Goal: Task Accomplishment & Management: Manage account settings

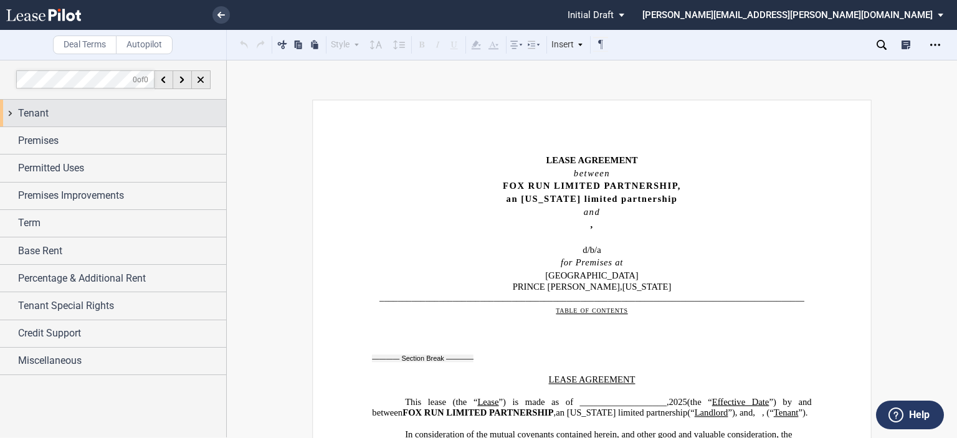
click at [116, 115] on div "Tenant" at bounding box center [122, 113] width 208 height 15
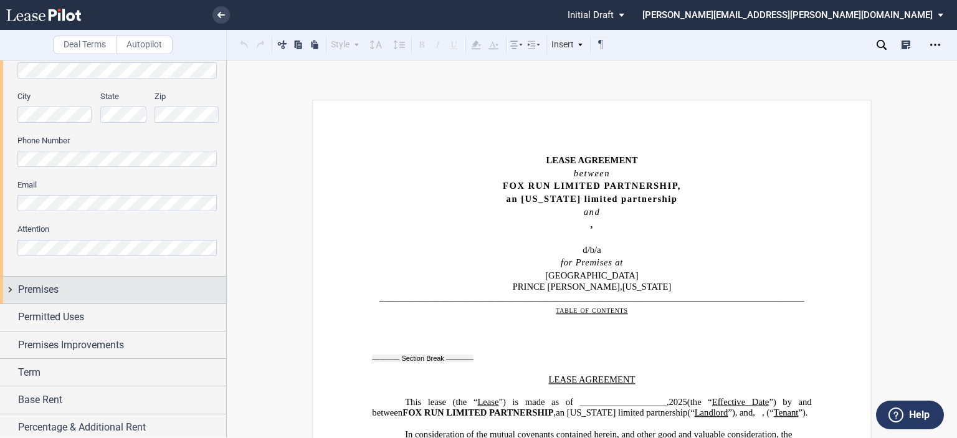
scroll to position [336, 0]
click at [80, 285] on div "Premises" at bounding box center [122, 289] width 208 height 15
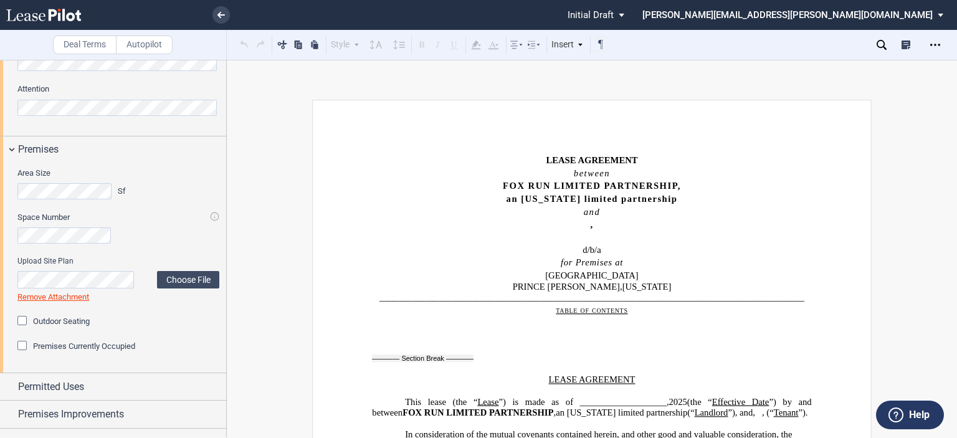
scroll to position [478, 0]
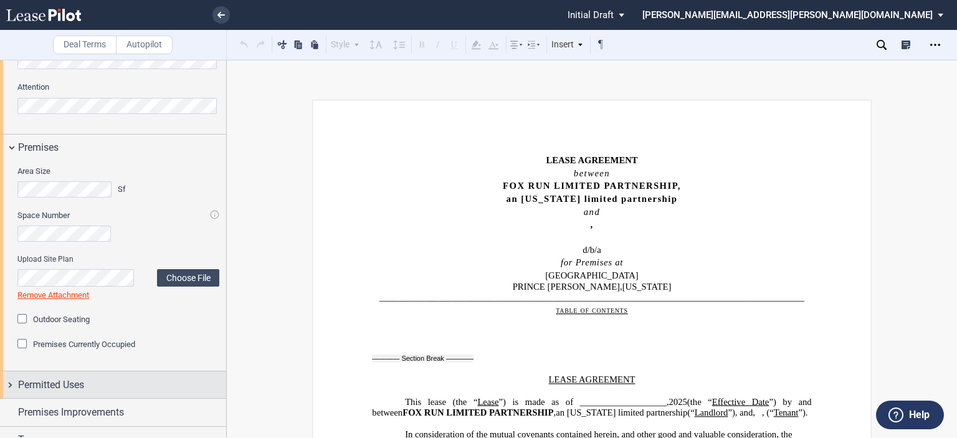
click at [91, 394] on div "Permitted Uses" at bounding box center [113, 384] width 226 height 27
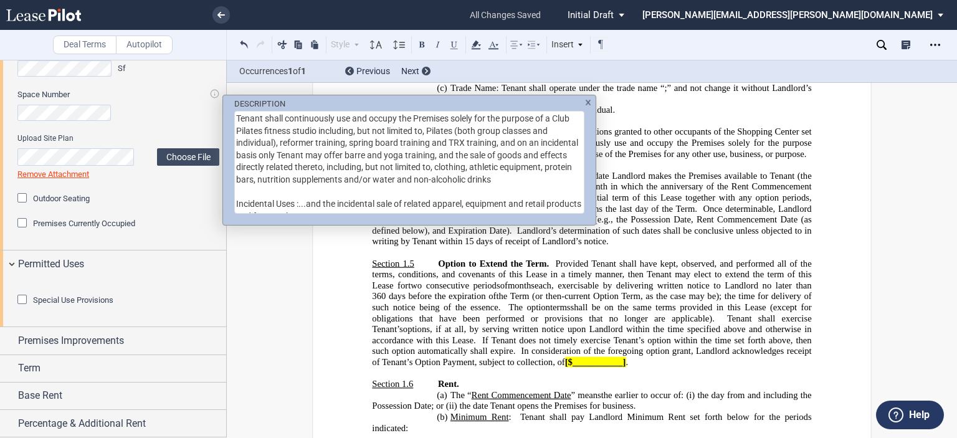
scroll to position [637, 0]
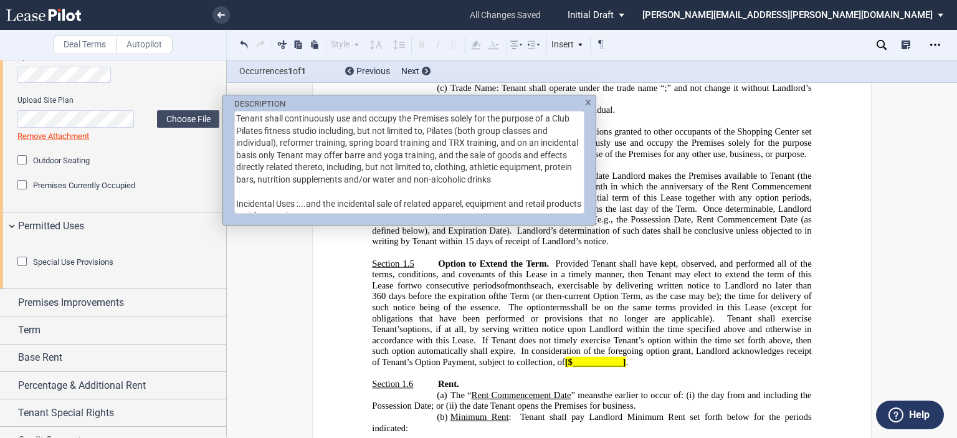
drag, startPoint x: 235, startPoint y: 117, endPoint x: 548, endPoint y: 116, distance: 312.6
click at [548, 116] on textarea "Tenant shall continuously use and occupy the Premises solely for the purpose of…" at bounding box center [409, 162] width 350 height 103
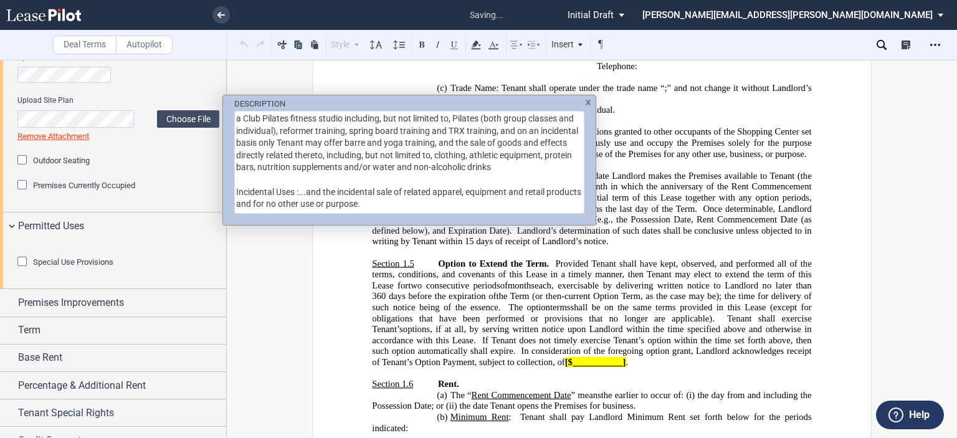
type textarea "a Club Pilates fitness studio including, but not limited to, Pilates (both grou…"
click at [284, 263] on div "DESCRIPTION a Club Pilates fitness studio including, but not limited to, Pilate…" at bounding box center [478, 219] width 957 height 438
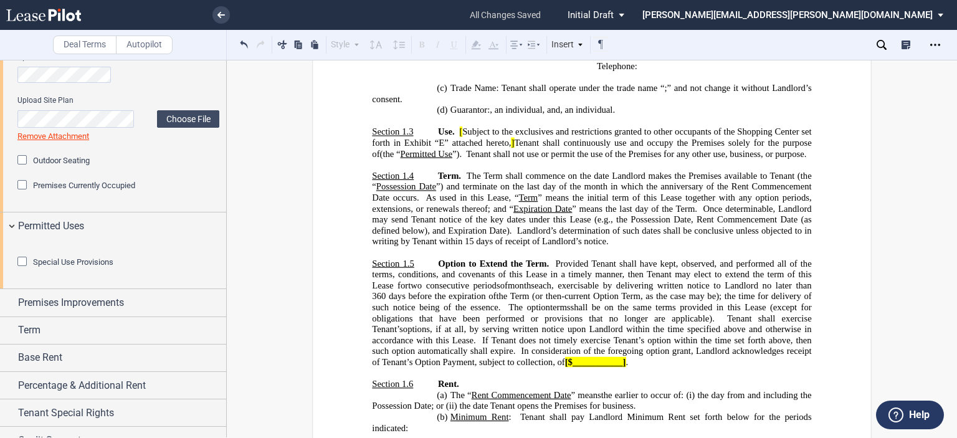
click at [157, 256] on div at bounding box center [118, 249] width 202 height 12
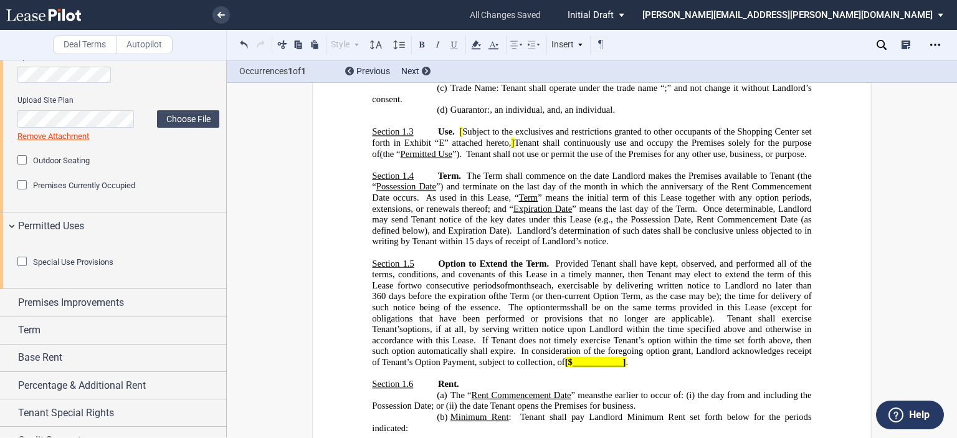
click at [400, 159] on span "(the “" at bounding box center [390, 153] width 21 height 11
drag, startPoint x: 403, startPoint y: 233, endPoint x: 366, endPoint y: 220, distance: 39.0
click at [248, 39] on button at bounding box center [244, 44] width 15 height 15
click at [246, 40] on button at bounding box center [244, 44] width 15 height 15
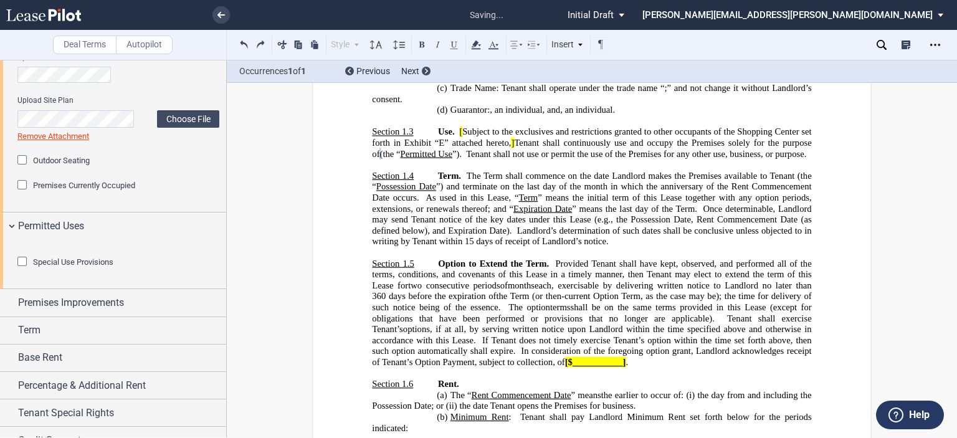
click at [461, 143] on span "Subject to the exclusives and restrictions granted to other occupants of the Sh…" at bounding box center [593, 136] width 442 height 21
click at [511, 148] on span "]" at bounding box center [512, 143] width 3 height 11
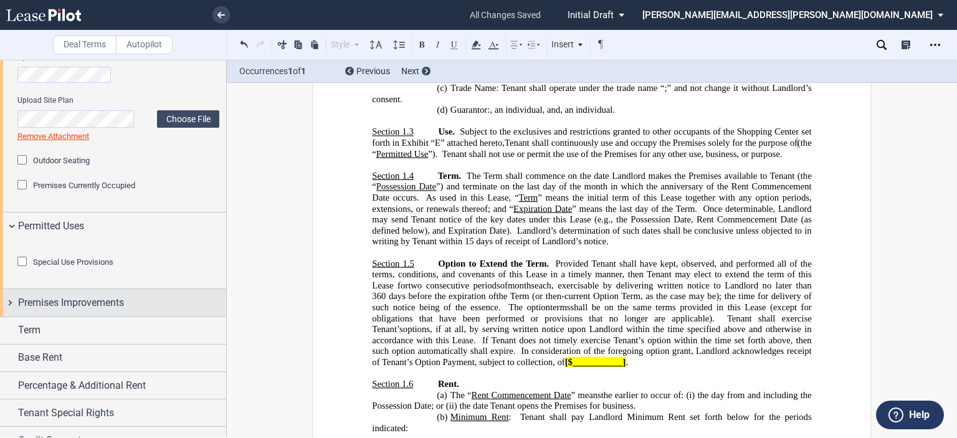
click at [77, 310] on span "Premises Improvements" at bounding box center [71, 302] width 106 height 15
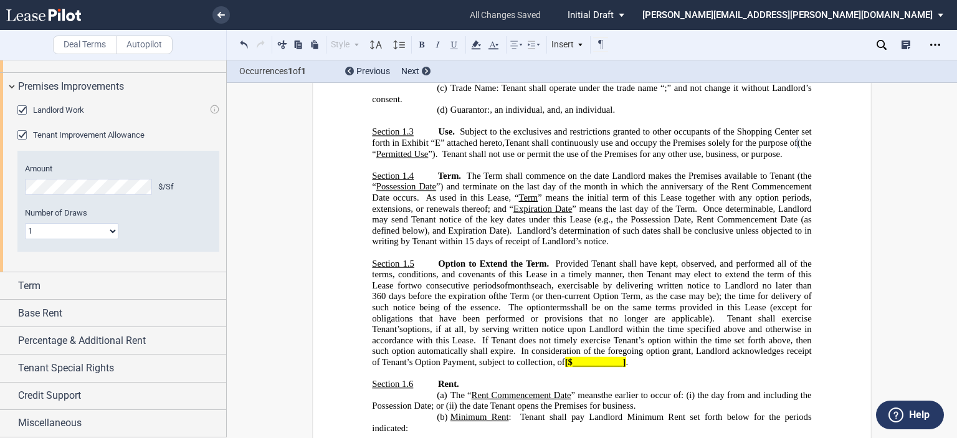
scroll to position [920, 0]
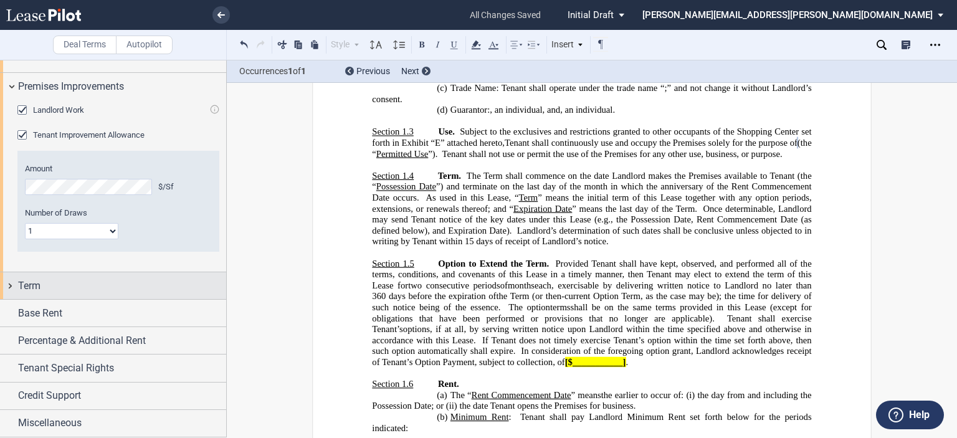
click at [75, 290] on div "Term" at bounding box center [122, 285] width 208 height 15
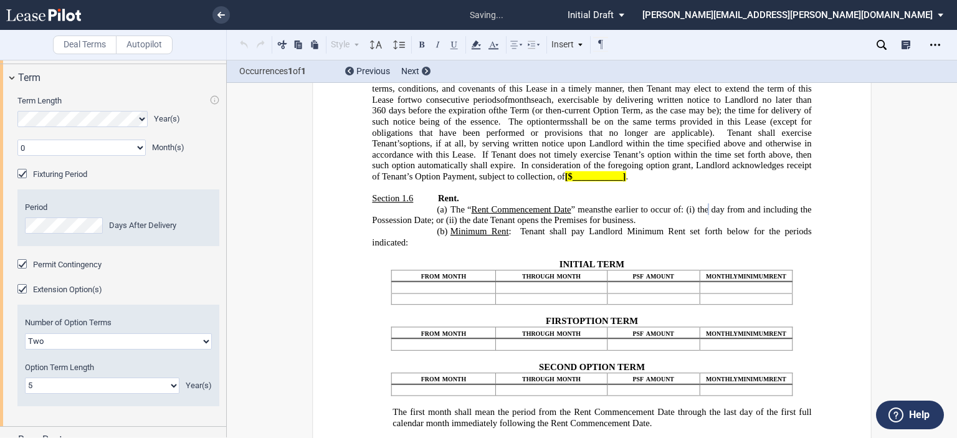
scroll to position [1009, 0]
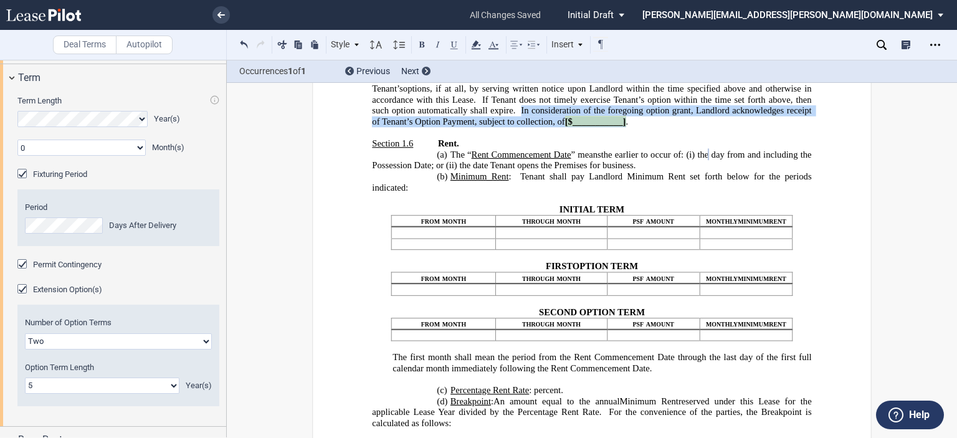
drag, startPoint x: 471, startPoint y: 166, endPoint x: 581, endPoint y: 179, distance: 110.3
click at [581, 126] on span ", if at all, by serving written notice upon Landlord within the time specified …" at bounding box center [593, 104] width 442 height 43
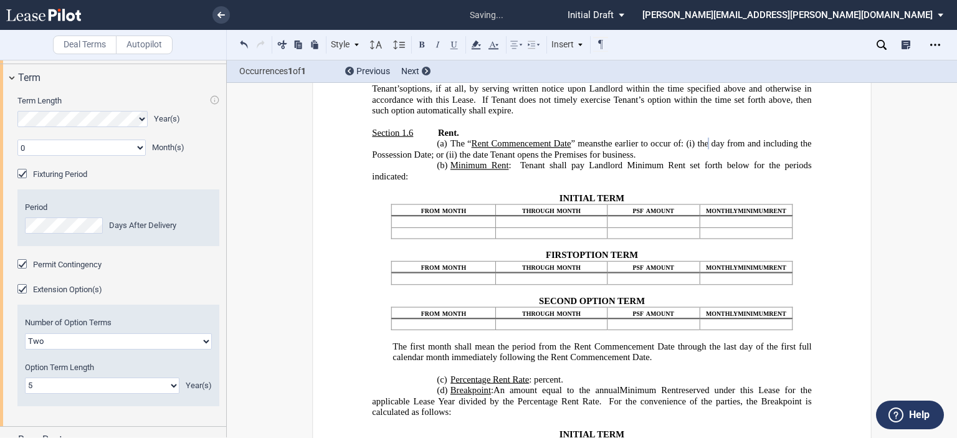
drag, startPoint x: 222, startPoint y: 328, endPoint x: 229, endPoint y: 343, distance: 15.9
click at [230, 346] on div "Deal Terms Autopilot Style ARTICLE I Section 1.1 (a) Subsection 1 (i) Subsectio…" at bounding box center [478, 249] width 957 height 378
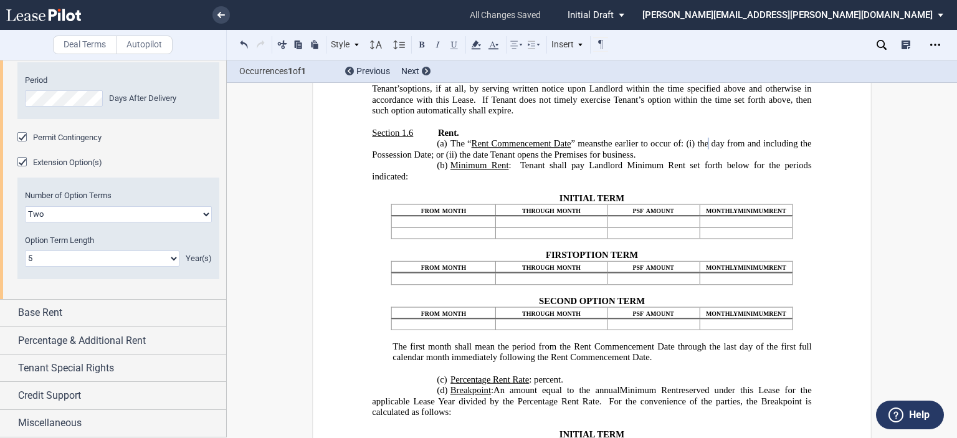
scroll to position [1247, 0]
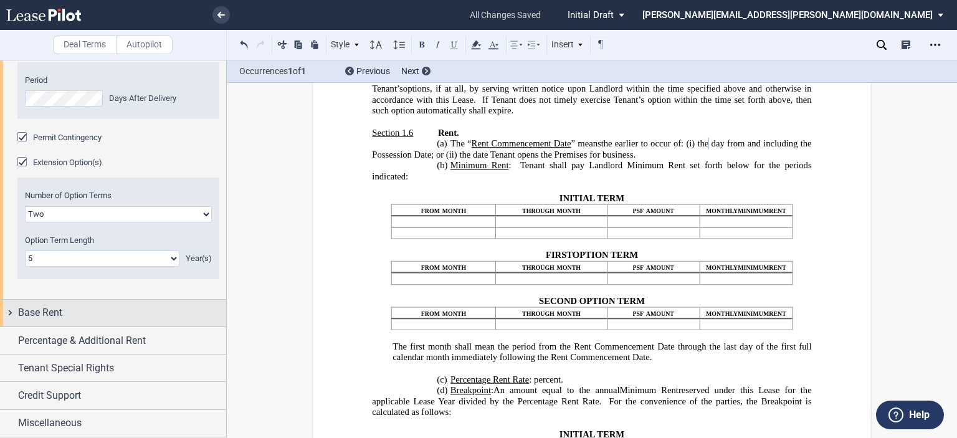
click at [181, 320] on div "Base Rent" at bounding box center [122, 312] width 208 height 15
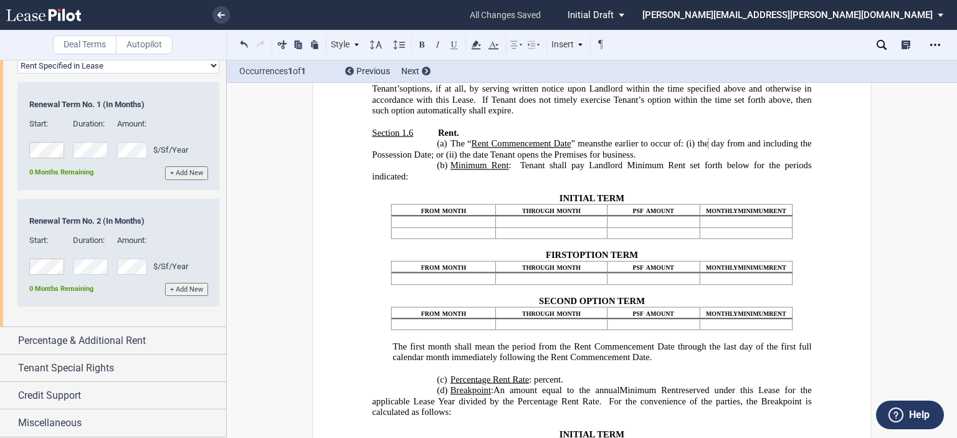
scroll to position [1713, 0]
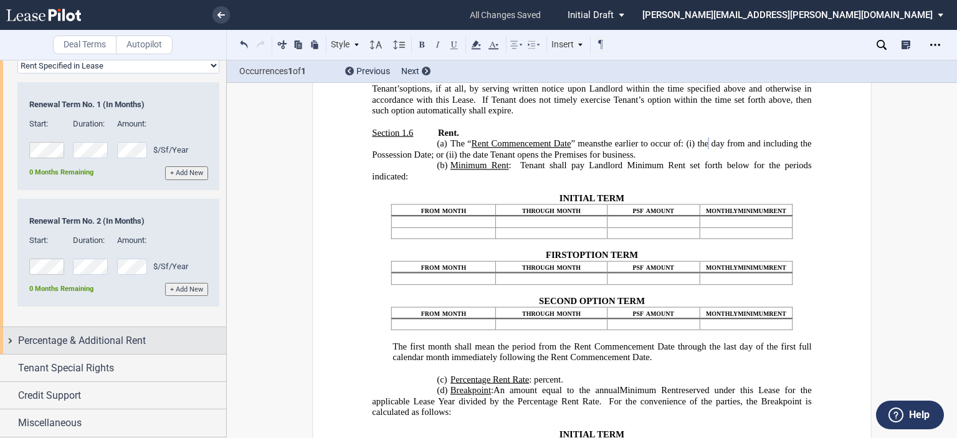
click at [133, 348] on span "Percentage & Additional Rent" at bounding box center [82, 340] width 128 height 15
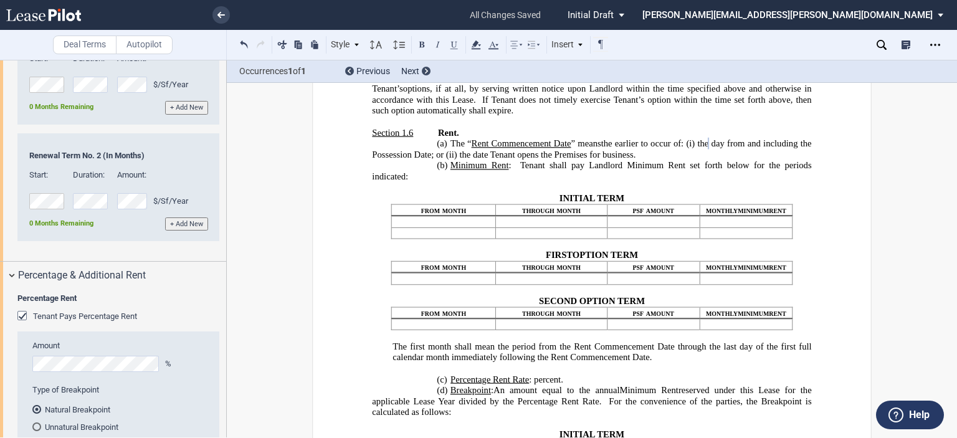
click at [20, 323] on div "Tenant Pays Percentage Rent" at bounding box center [23, 317] width 12 height 12
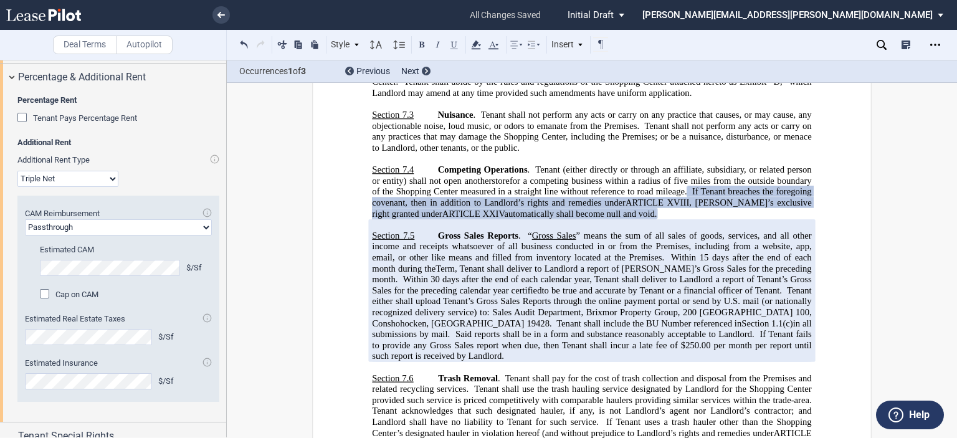
scroll to position [1917, 0]
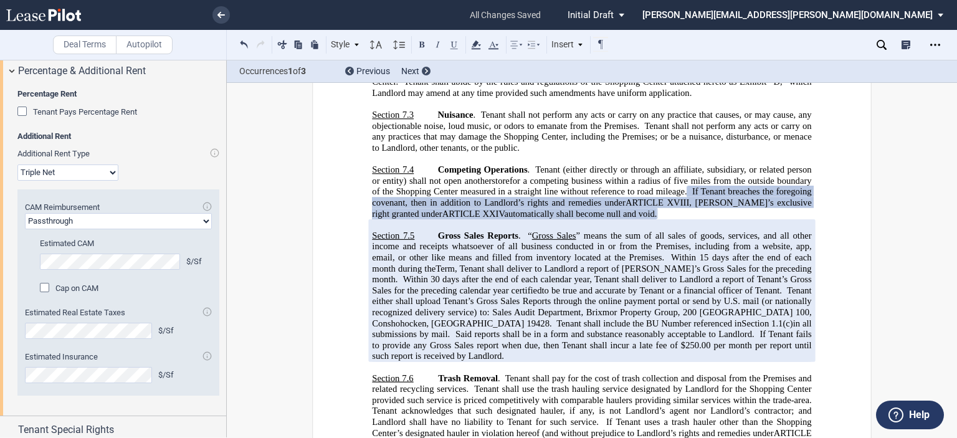
click at [197, 229] on select "Passthrough Fixed" at bounding box center [118, 221] width 187 height 16
select select "fixed"
click at [25, 229] on select "Passthrough Fixed" at bounding box center [118, 221] width 187 height 16
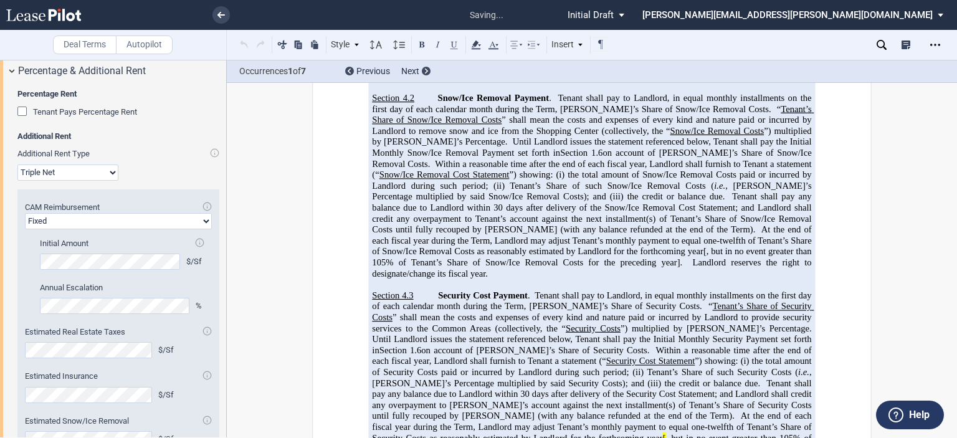
scroll to position [1280, 0]
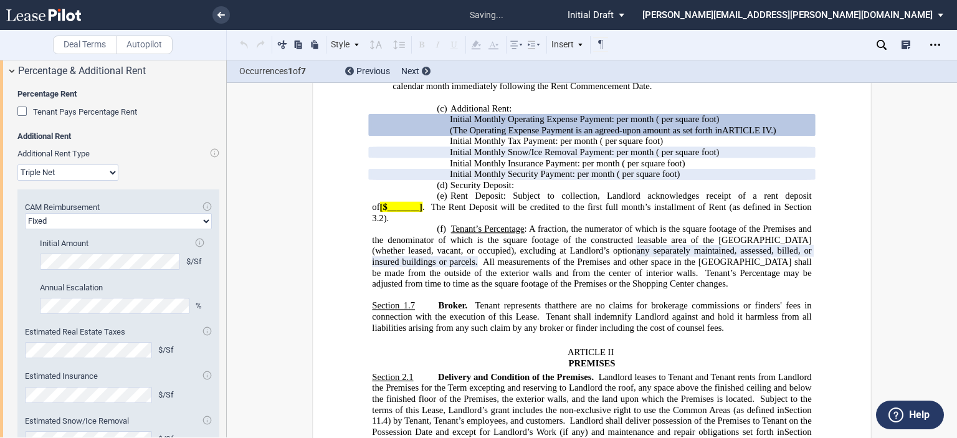
click at [37, 326] on div "Estimated CAM $/Sf Cap on CAM Amount % Initial Amount $/Sf Annual Escalation %" at bounding box center [118, 282] width 187 height 88
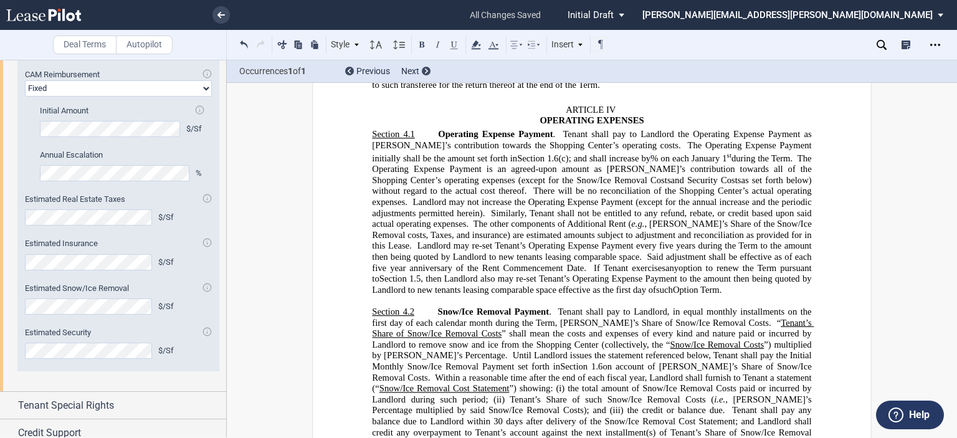
scroll to position [2152, 0]
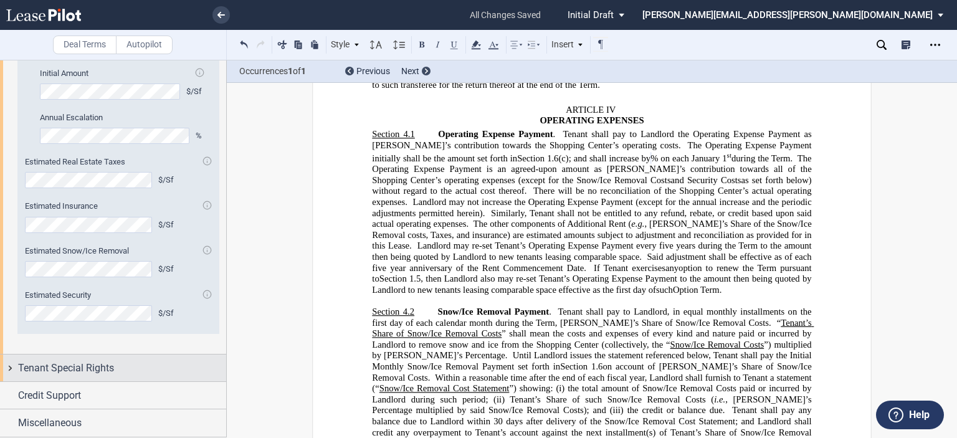
click at [133, 376] on div "Tenant Special Rights" at bounding box center [113, 367] width 226 height 27
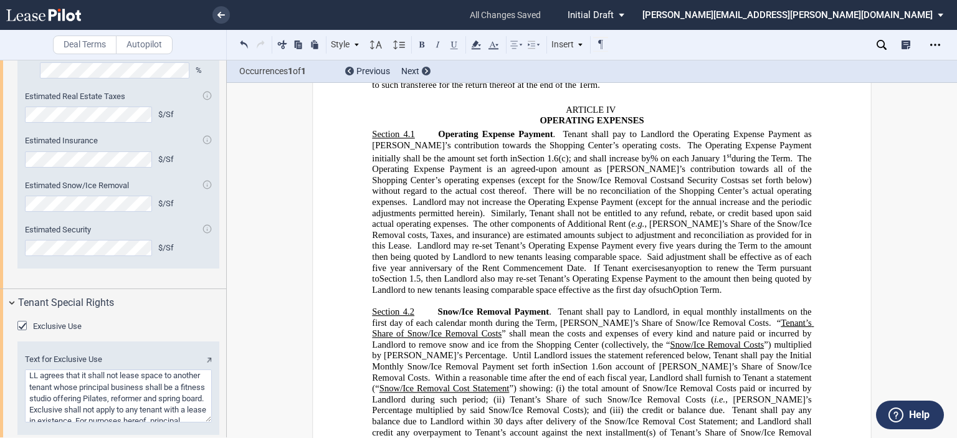
drag, startPoint x: 227, startPoint y: 378, endPoint x: 223, endPoint y: 389, distance: 11.8
click at [223, 389] on div "Deal Terms Autopilot Style ARTICLE I Section 1.1 (a) Subsection 1 (i) Subsectio…" at bounding box center [478, 249] width 957 height 378
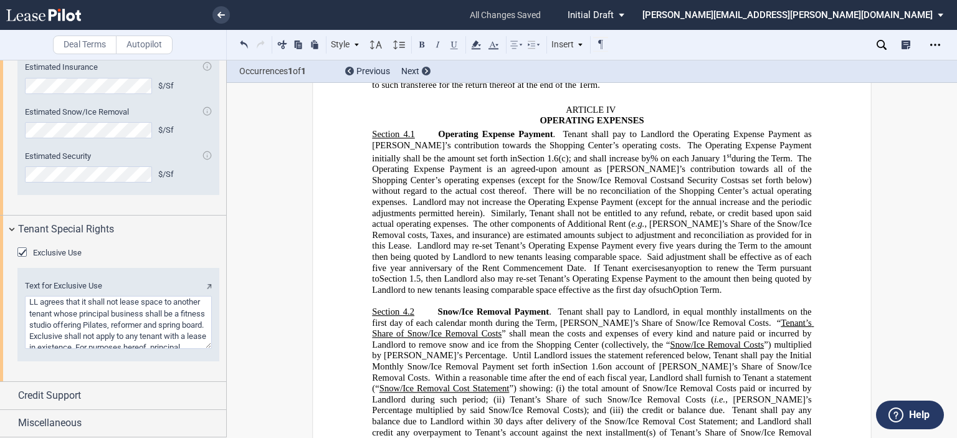
scroll to position [2292, 0]
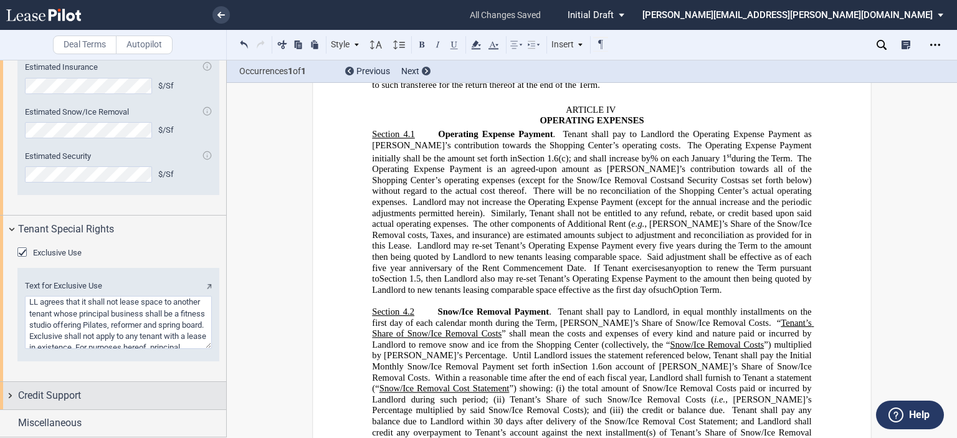
click at [76, 391] on span "Credit Support" at bounding box center [49, 395] width 63 height 15
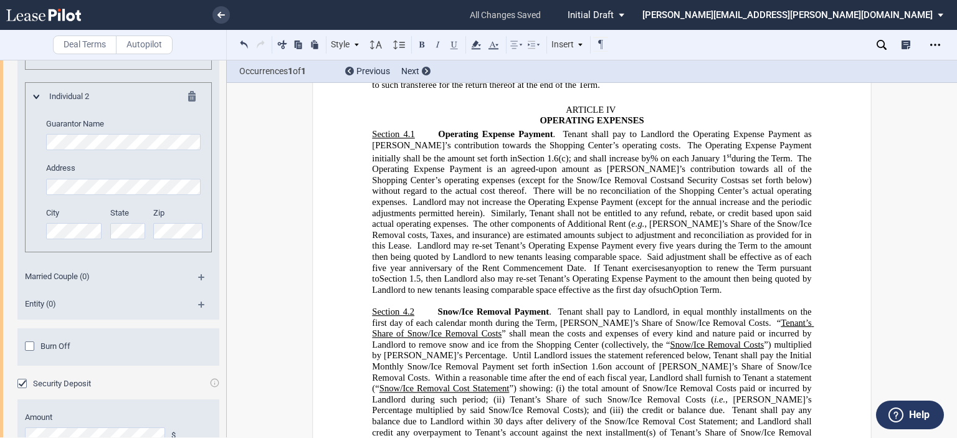
scroll to position [2844, 0]
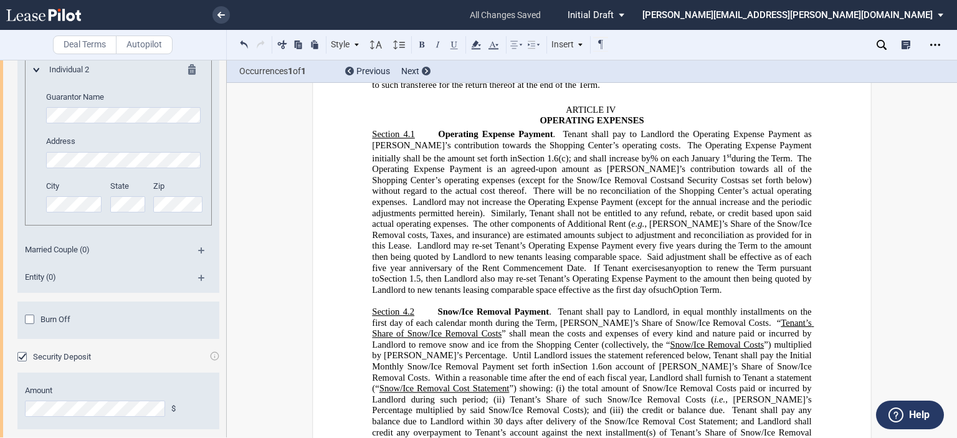
click at [29, 327] on div "Burn Off" at bounding box center [31, 320] width 12 height 12
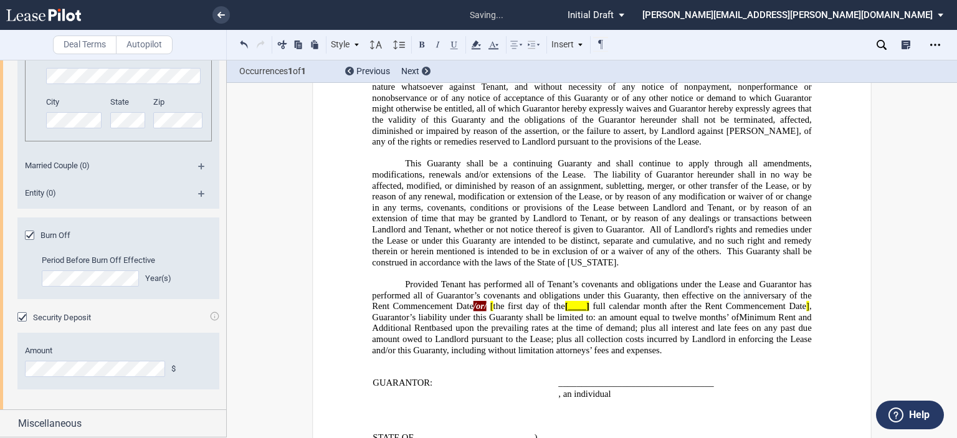
scroll to position [2994, 0]
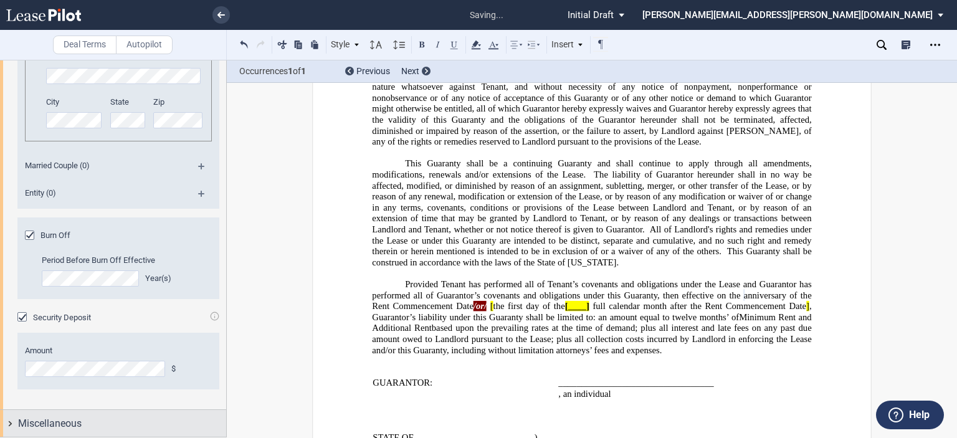
click at [72, 422] on span "Miscellaneous" at bounding box center [50, 423] width 64 height 15
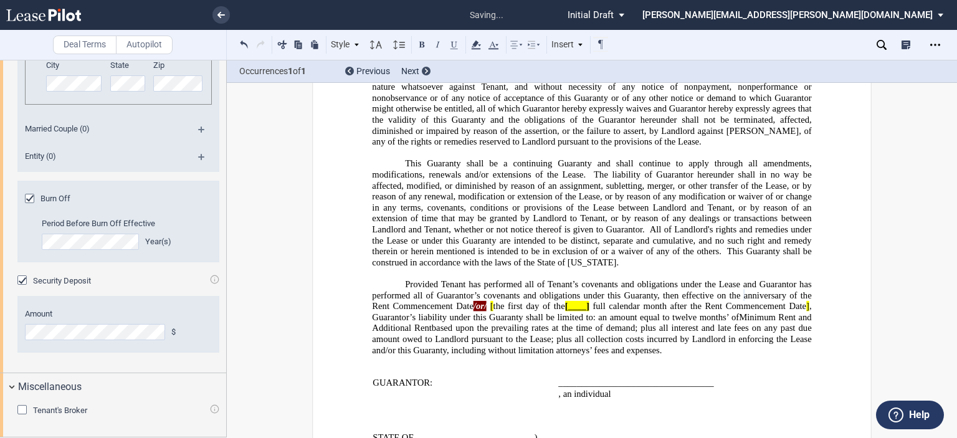
scroll to position [3030, 0]
click at [22, 409] on div "Tenant's Broker" at bounding box center [23, 411] width 12 height 12
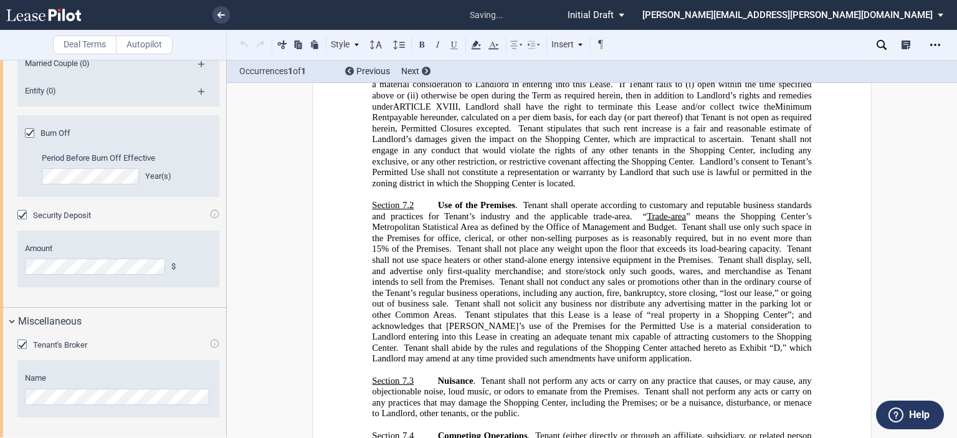
scroll to position [1450, 0]
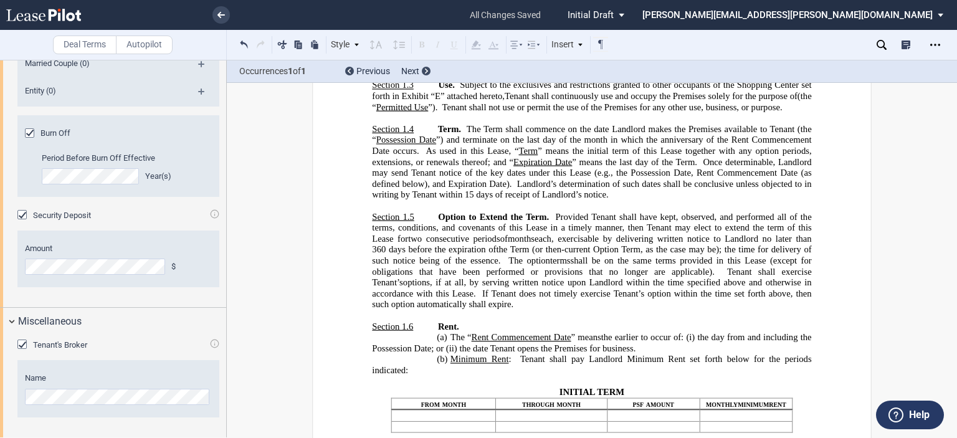
scroll to position [739, 0]
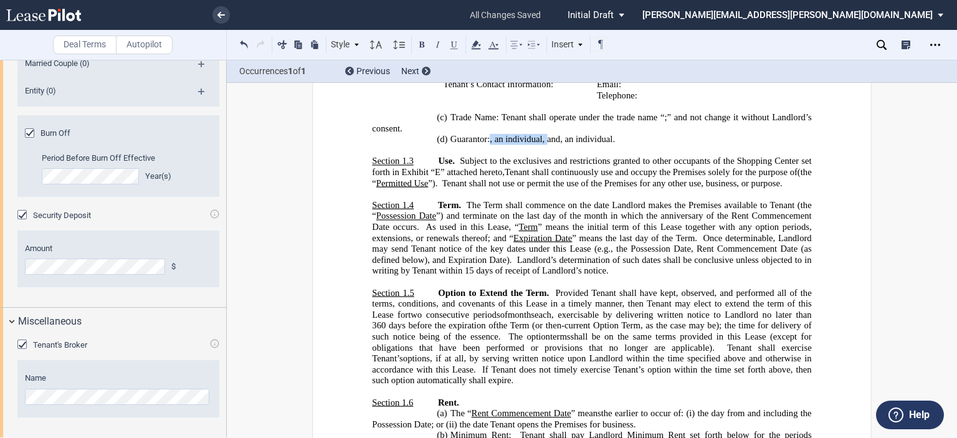
drag, startPoint x: 554, startPoint y: 151, endPoint x: 610, endPoint y: 146, distance: 56.3
click at [560, 144] on span ", an individual , , , and" at bounding box center [524, 139] width 70 height 11
click at [503, 144] on span "and" at bounding box center [495, 139] width 13 height 11
click at [558, 144] on span "." at bounding box center [556, 139] width 2 height 11
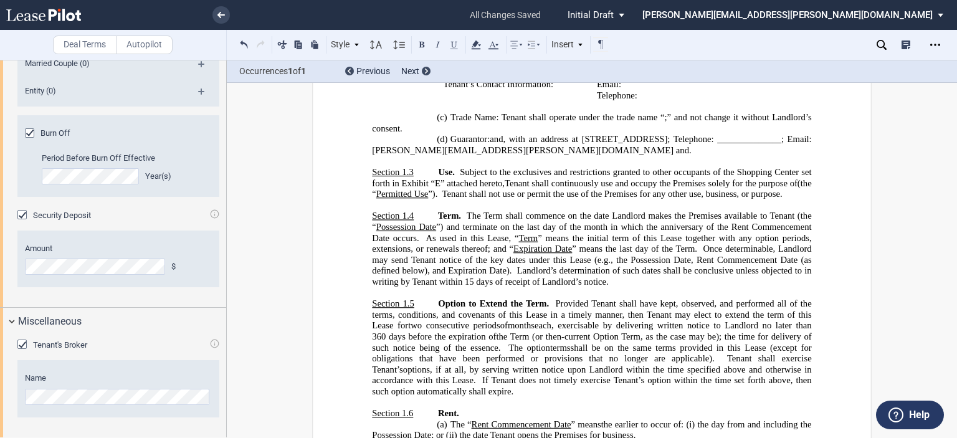
click at [691, 155] on span "." at bounding box center [690, 149] width 2 height 11
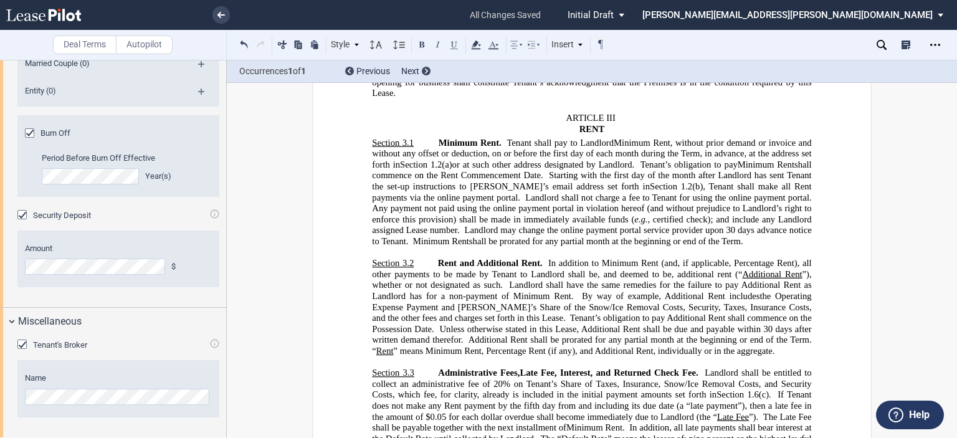
scroll to position [1709, 0]
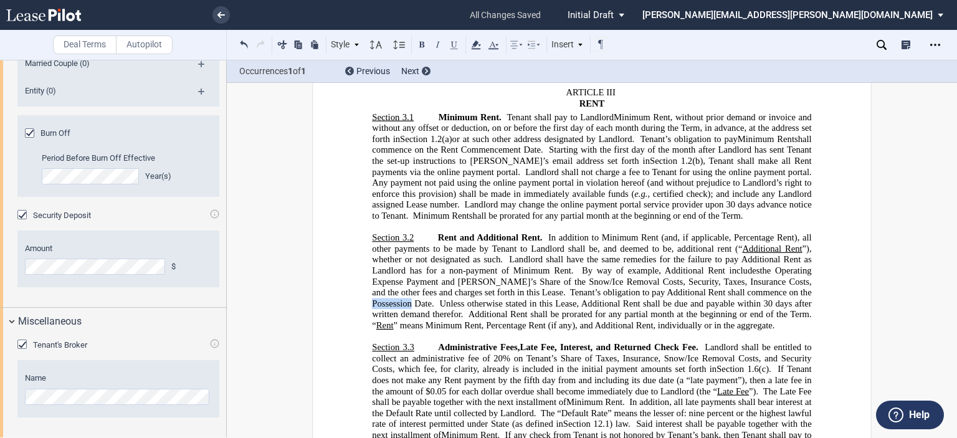
drag, startPoint x: 768, startPoint y: 378, endPoint x: 810, endPoint y: 380, distance: 41.2
click at [810, 308] on span "Tenant’s obligation to pay Additional Rent shall commence on the Possession Dat…" at bounding box center [593, 297] width 442 height 21
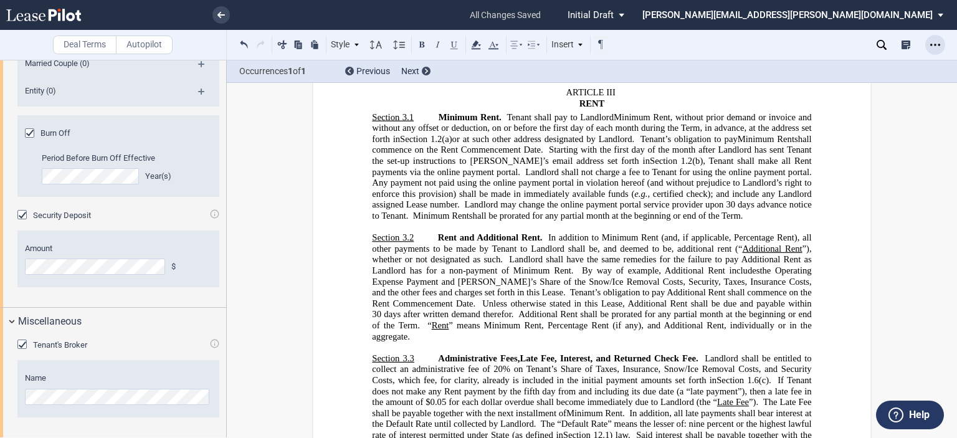
click at [927, 45] on div "Open Lease options menu" at bounding box center [935, 45] width 20 height 20
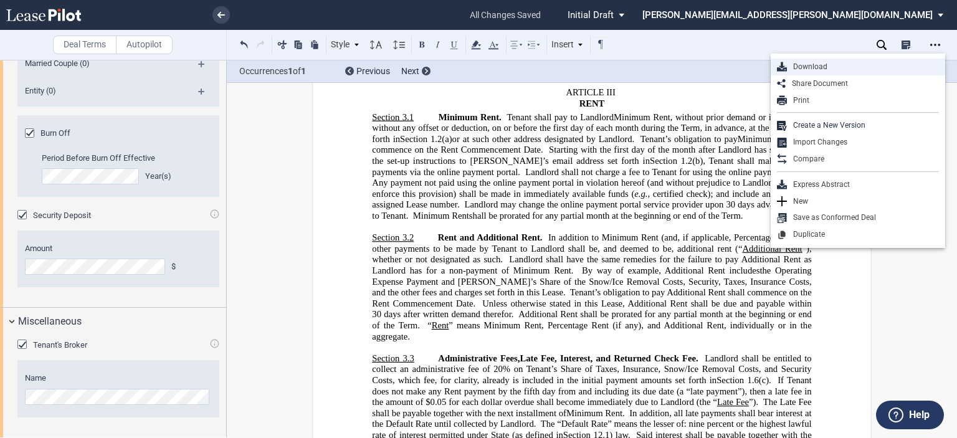
click at [828, 67] on div "Download" at bounding box center [863, 67] width 152 height 11
